Goal: Information Seeking & Learning: Find specific fact

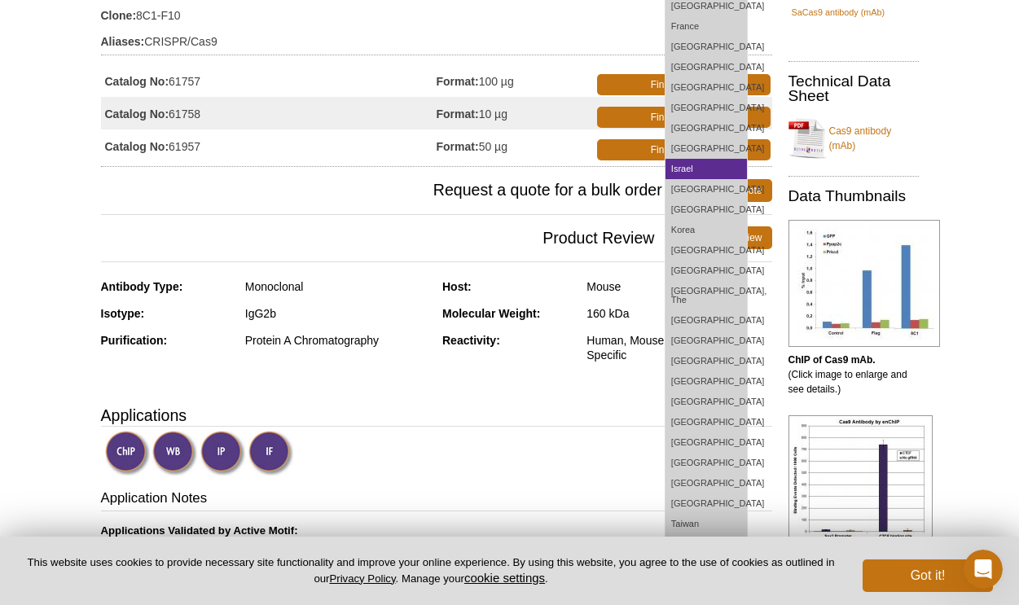
scroll to position [344, 0]
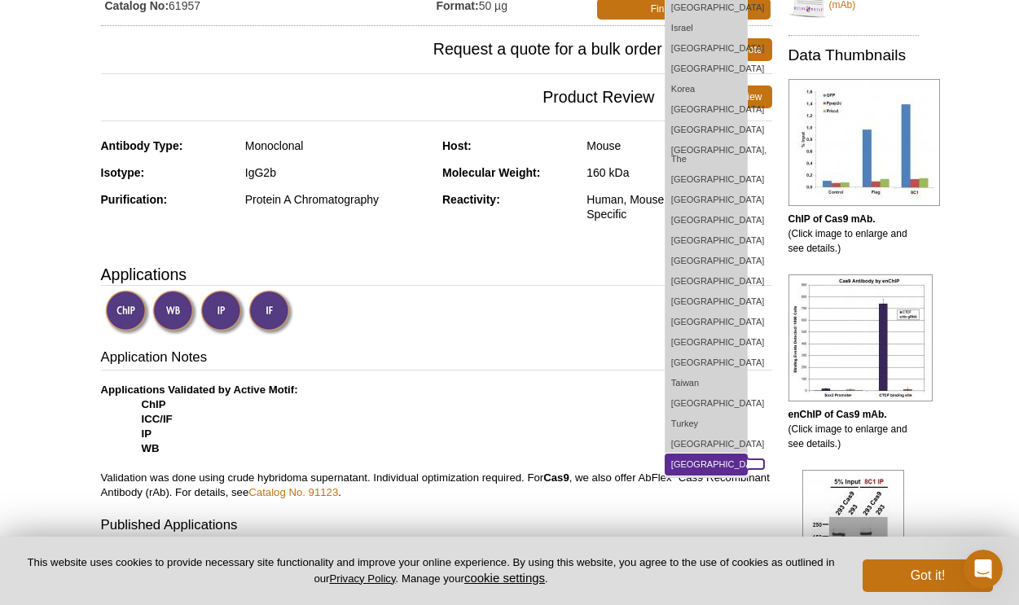
click at [699, 455] on link "[GEOGRAPHIC_DATA]" at bounding box center [705, 464] width 81 height 20
click at [706, 455] on link "[GEOGRAPHIC_DATA]" at bounding box center [705, 464] width 81 height 20
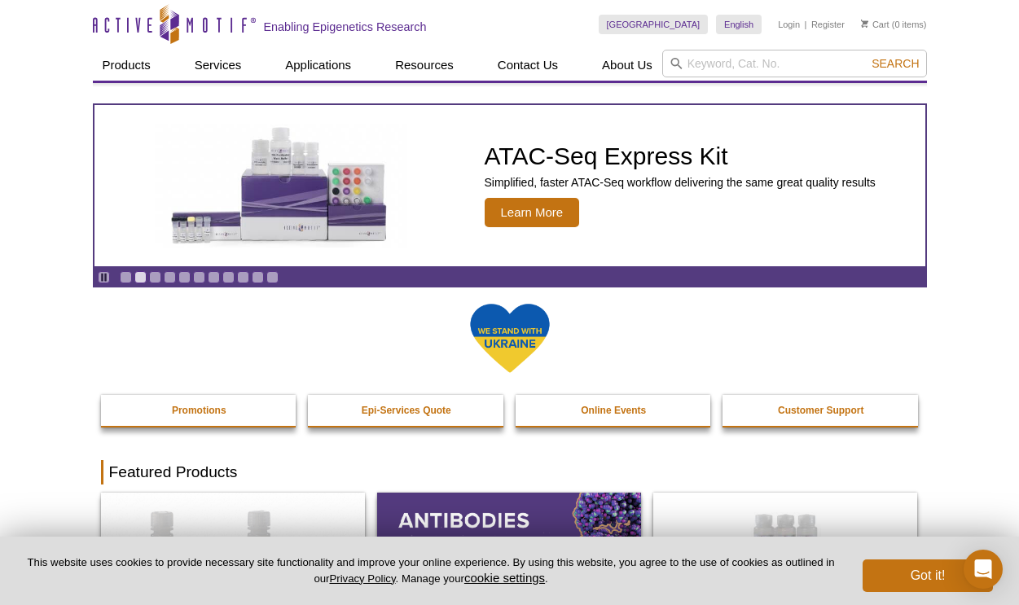
click at [868, 327] on div at bounding box center [510, 348] width 818 height 93
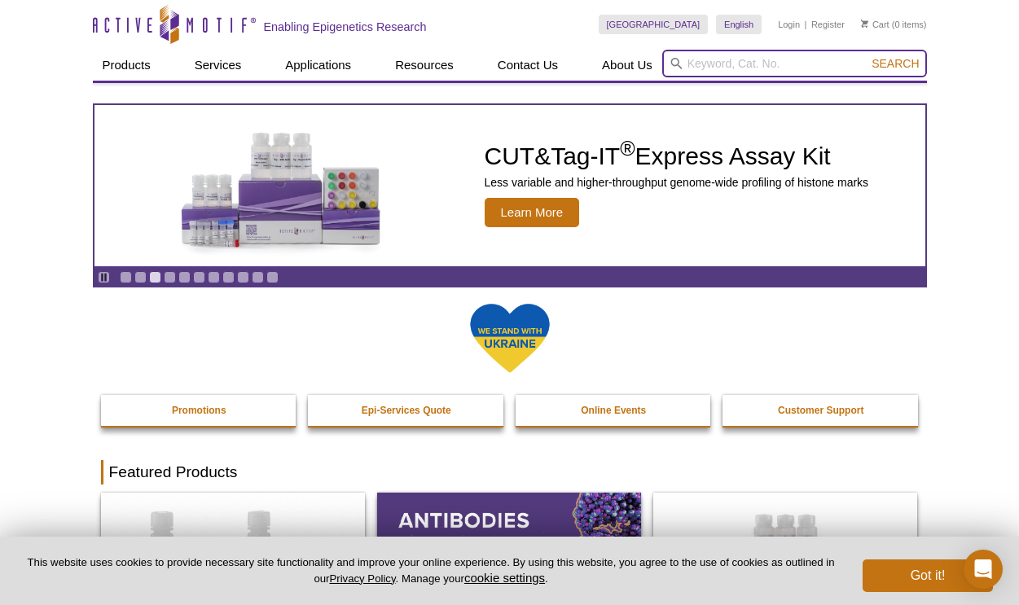
click at [732, 60] on input "search" at bounding box center [794, 64] width 265 height 28
paste input "61957"
type input "61957"
click at [866, 56] on button "Search" at bounding box center [894, 63] width 57 height 15
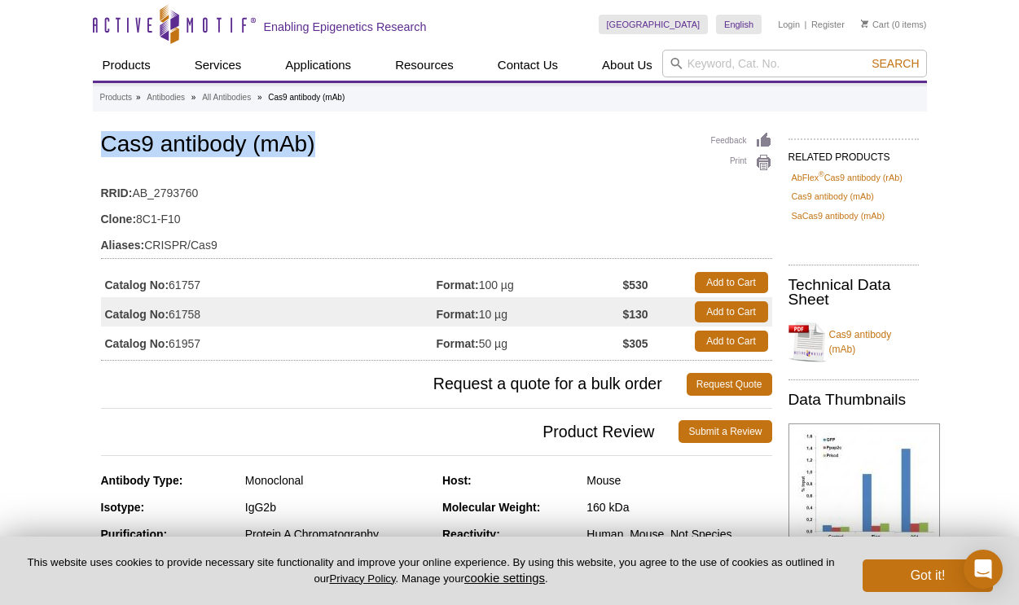
drag, startPoint x: 101, startPoint y: 143, endPoint x: 319, endPoint y: 142, distance: 218.2
copy h1 "Cas9 antibody (mAb)"
drag, startPoint x: 483, startPoint y: 346, endPoint x: 518, endPoint y: 346, distance: 35.0
click at [518, 346] on td "Format: 50 µg" at bounding box center [529, 341] width 186 height 29
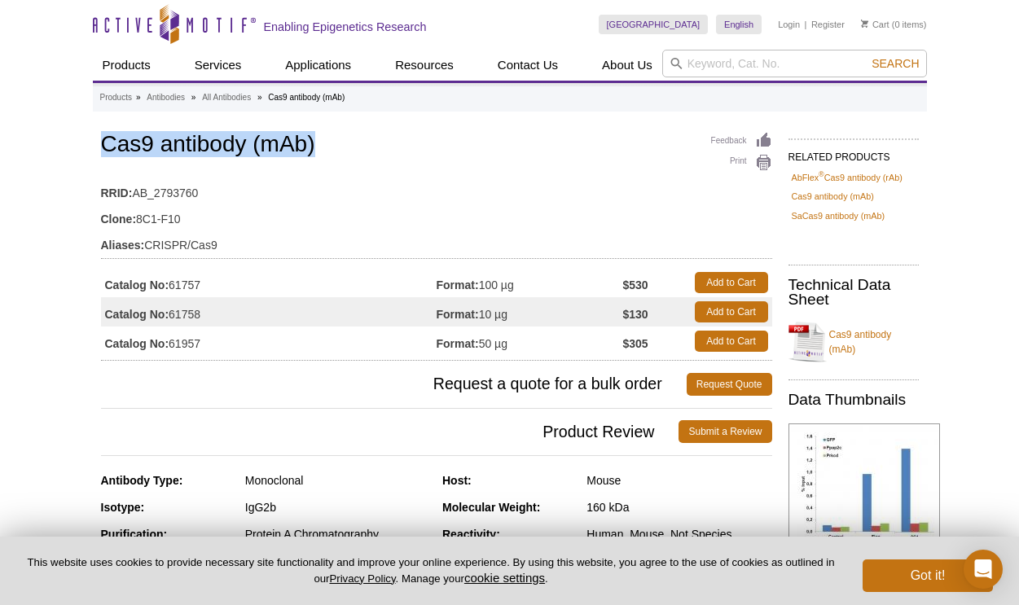
copy td "50 µg"
click at [187, 343] on td "Catalog No: 61957" at bounding box center [269, 341] width 336 height 29
copy td "61957"
click at [188, 344] on td "Catalog No: 61957" at bounding box center [269, 341] width 336 height 29
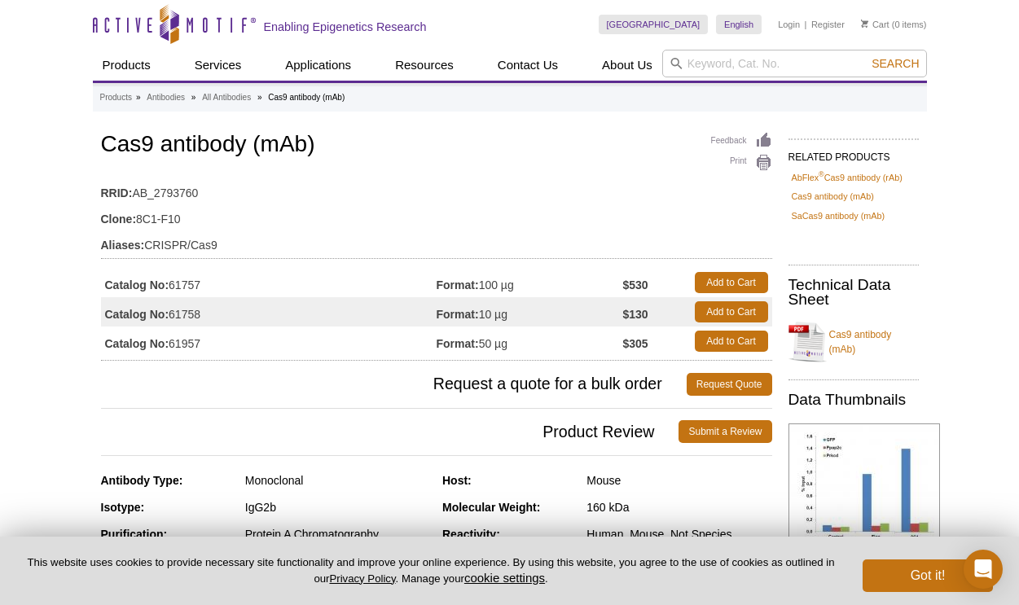
click at [188, 344] on td "Catalog No: 61957" at bounding box center [269, 341] width 336 height 29
drag, startPoint x: 103, startPoint y: 143, endPoint x: 337, endPoint y: 141, distance: 233.7
click at [337, 142] on h1 "Cas9 antibody (mAb)" at bounding box center [436, 146] width 671 height 28
copy h1 "Cas9 antibody (mAb)"
click at [522, 348] on td "Format: 50 µg" at bounding box center [529, 341] width 186 height 29
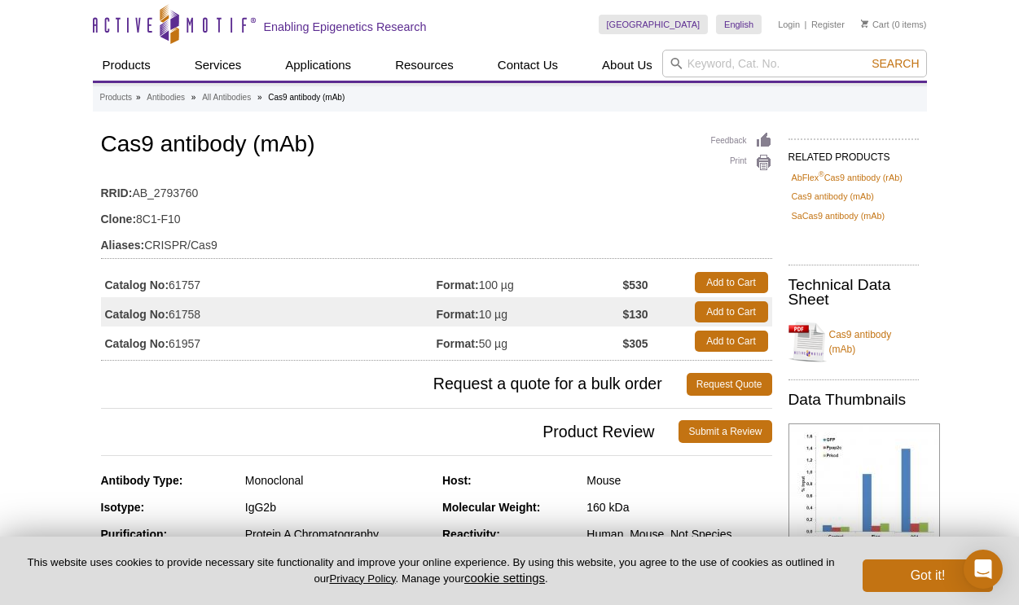
drag, startPoint x: 512, startPoint y: 344, endPoint x: 480, endPoint y: 344, distance: 31.8
click at [480, 344] on td "Format: 50 µg" at bounding box center [529, 341] width 186 height 29
copy td "50 µg"
